Goal: Transaction & Acquisition: Download file/media

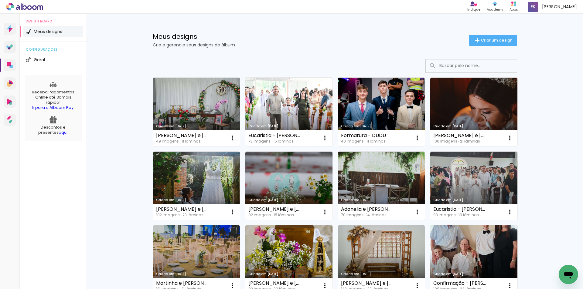
click at [211, 108] on link "Criado em [DATE]" at bounding box center [196, 112] width 87 height 69
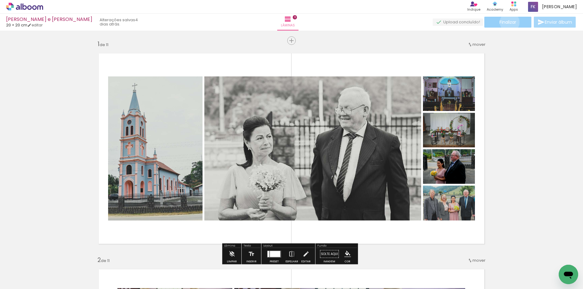
click at [507, 22] on span "Finalizar" at bounding box center [507, 22] width 17 height 4
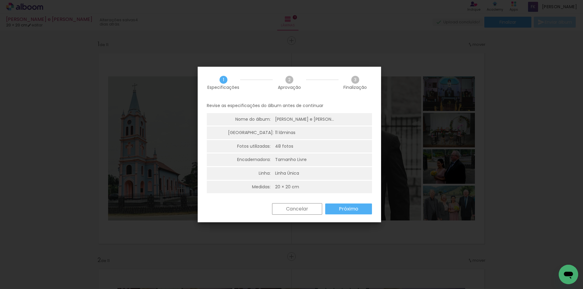
click at [0, 0] on slot "Próximo" at bounding box center [0, 0] width 0 height 0
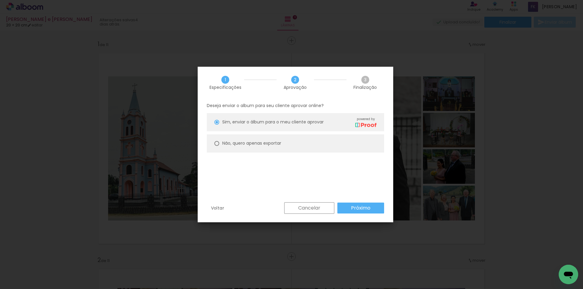
click at [0, 0] on slot "Não, quero apenas exportar" at bounding box center [0, 0] width 0 height 0
type paper-radio-button "on"
click at [0, 0] on slot "Próximo" at bounding box center [0, 0] width 0 height 0
type input "Alta, 300 DPI"
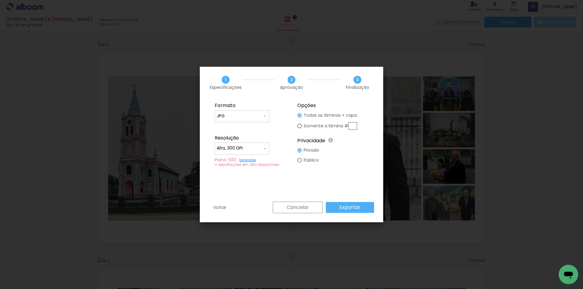
click at [0, 0] on slot "Exportar" at bounding box center [0, 0] width 0 height 0
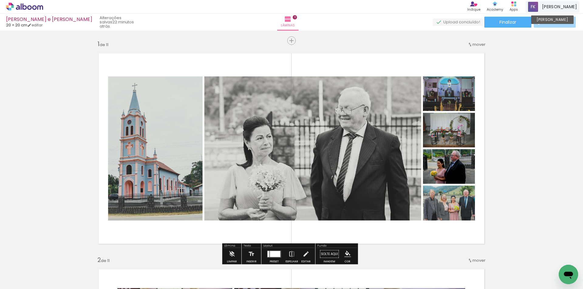
click at [566, 5] on span "[PERSON_NAME]" at bounding box center [559, 7] width 35 height 6
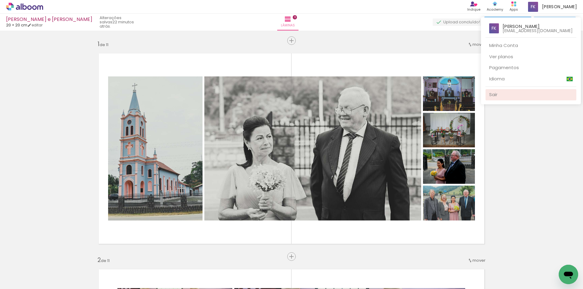
click at [530, 93] on link "Sair" at bounding box center [530, 94] width 91 height 11
